Goal: Entertainment & Leisure: Consume media (video, audio)

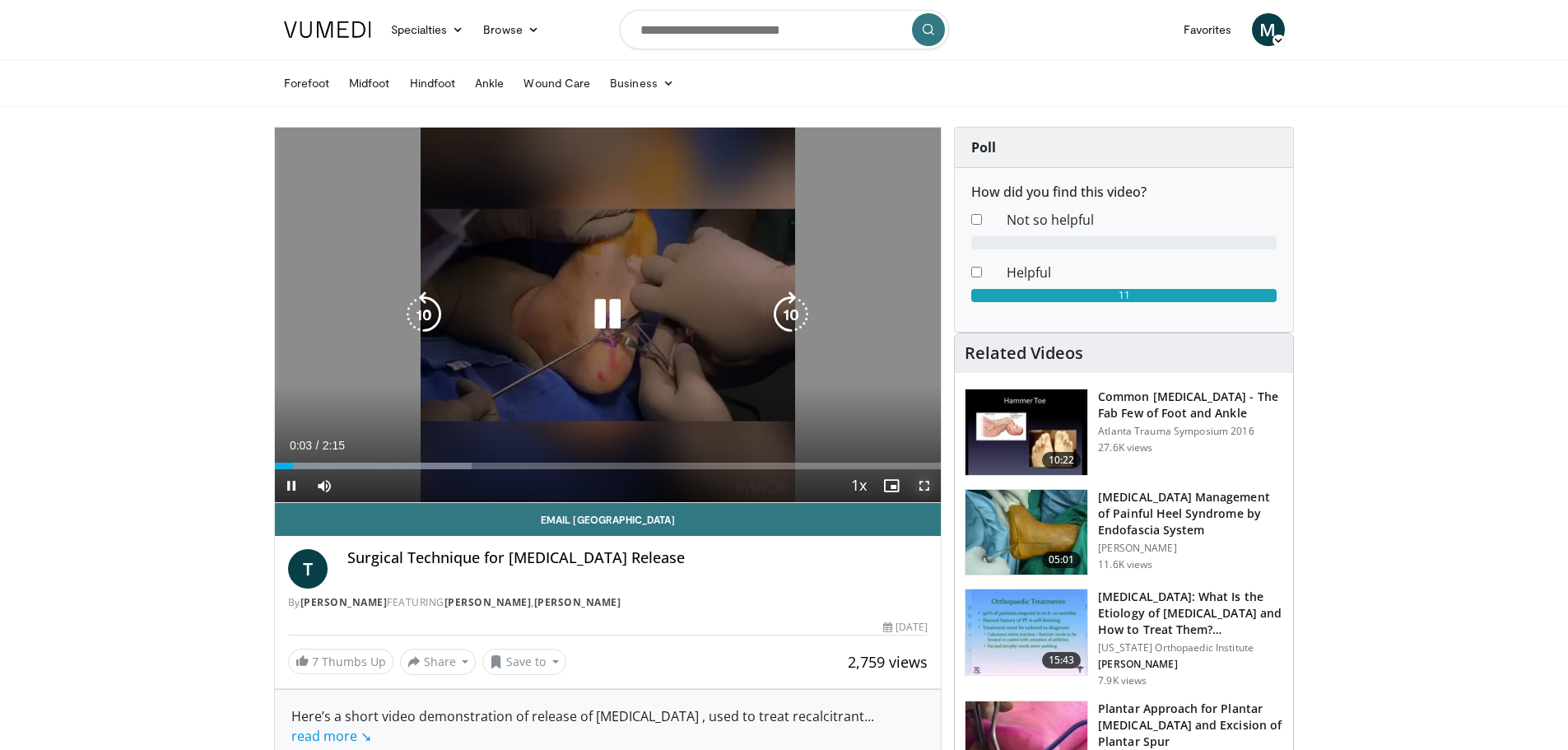
drag, startPoint x: 925, startPoint y: 482, endPoint x: 926, endPoint y: 580, distance: 98.0
click at [926, 482] on span "Video Player" at bounding box center [924, 486] width 33 height 33
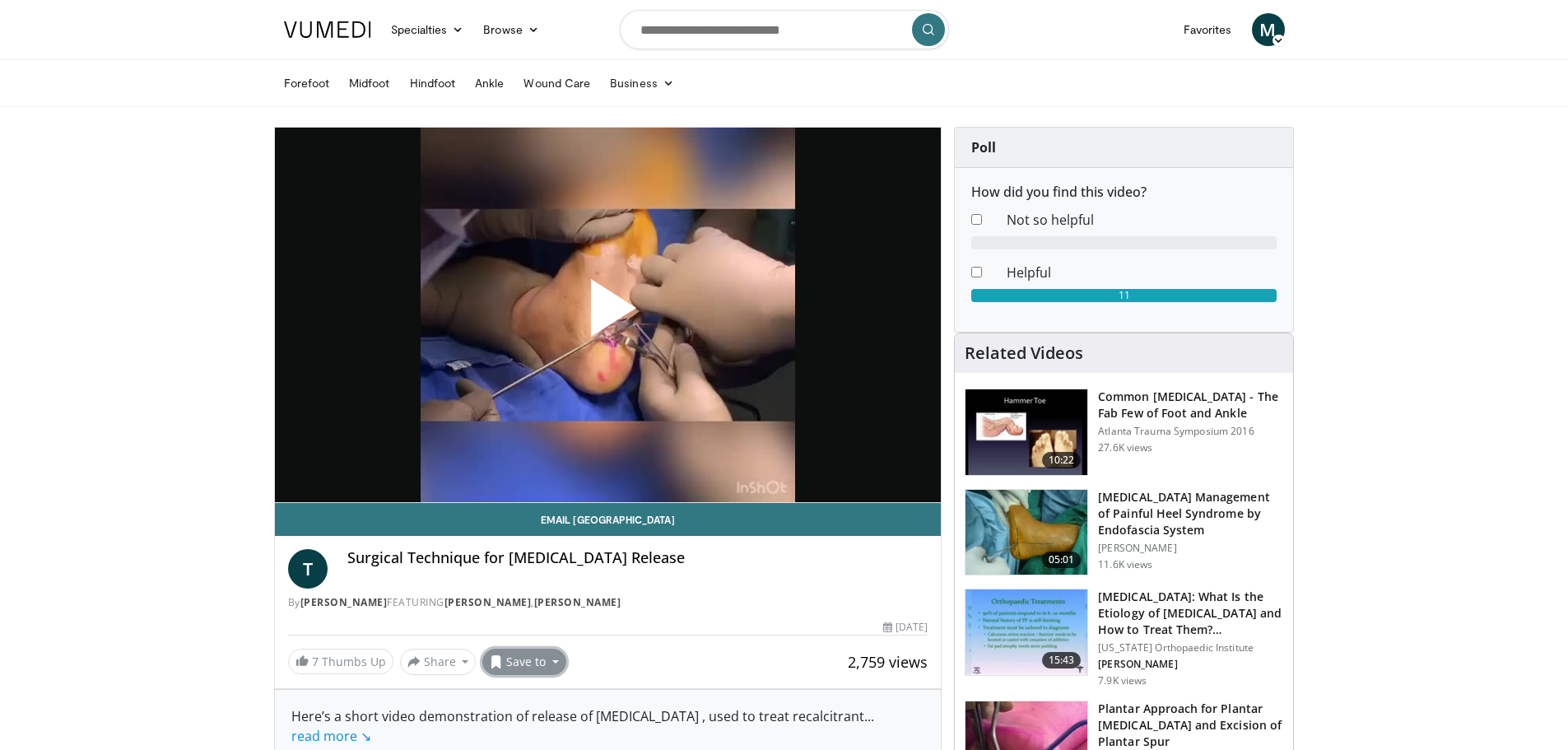
click at [507, 664] on button "Save to" at bounding box center [525, 662] width 84 height 26
click at [515, 694] on span "Add to Favorites" at bounding box center [553, 697] width 101 height 18
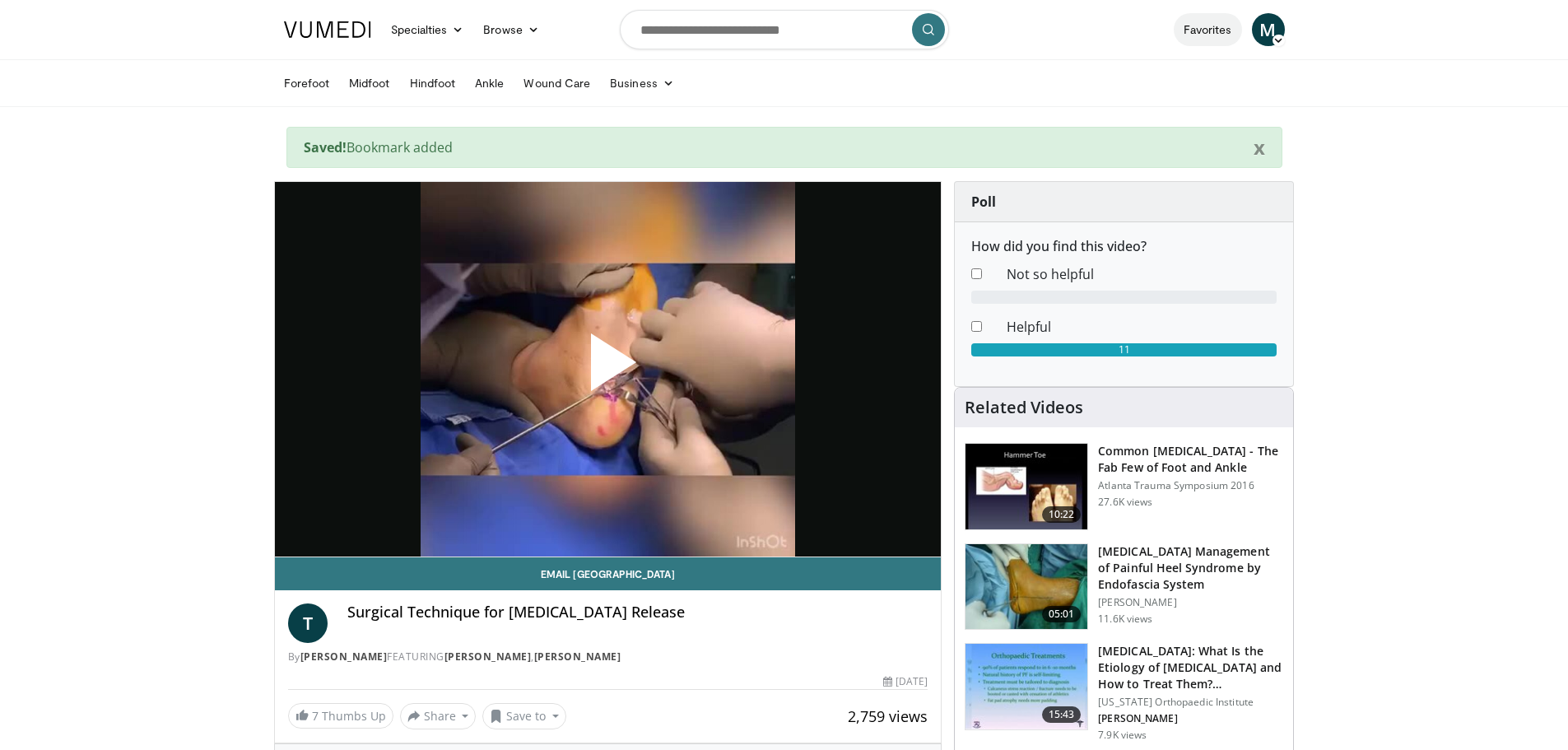
click at [1213, 28] on link "Favorites" at bounding box center [1208, 30] width 69 height 33
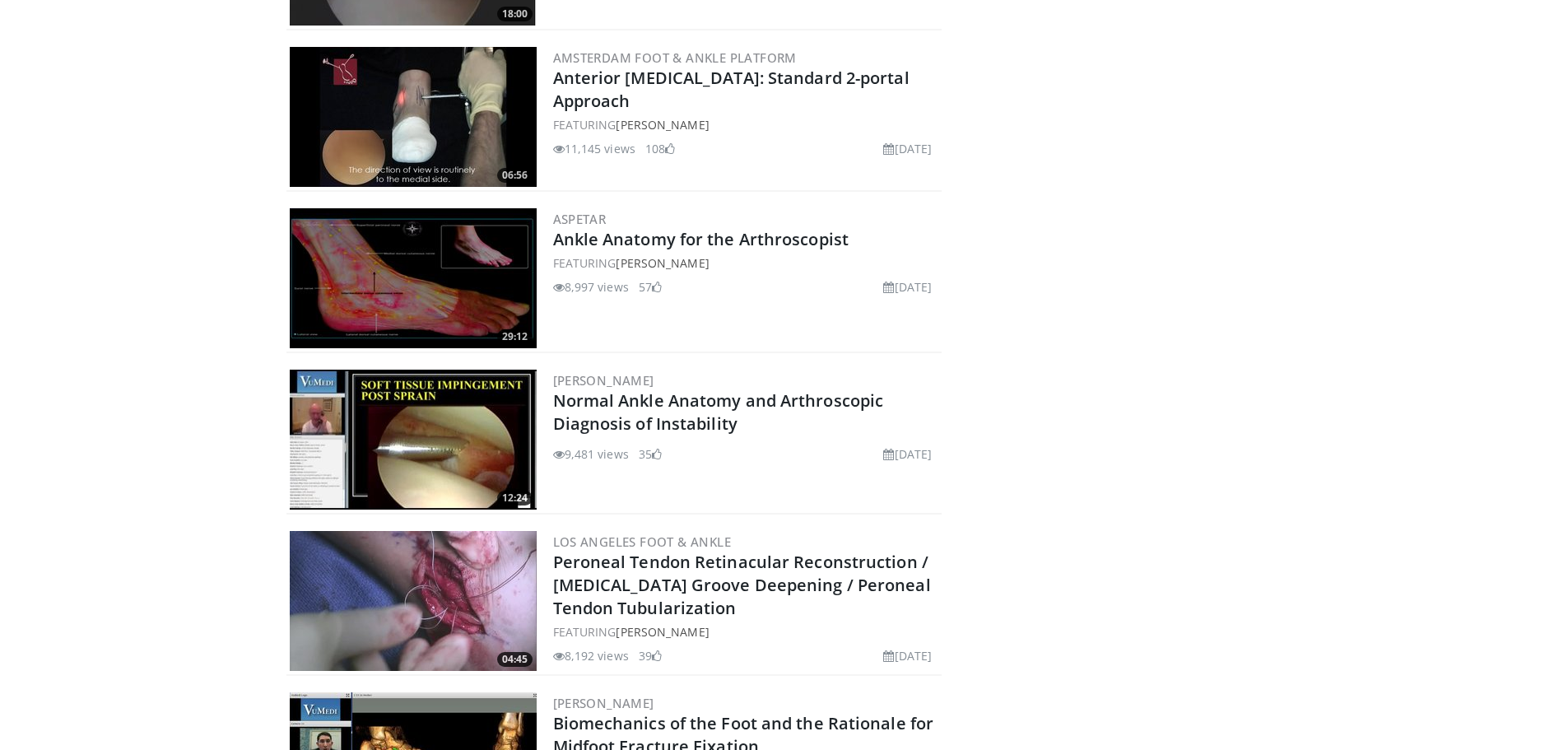
scroll to position [1024, 0]
